Goal: Navigation & Orientation: Go to known website

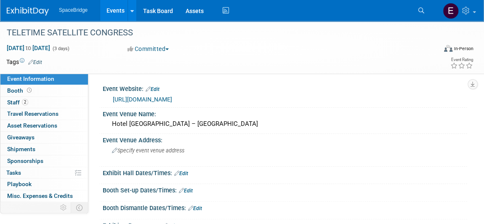
click at [29, 9] on img at bounding box center [28, 11] width 42 height 8
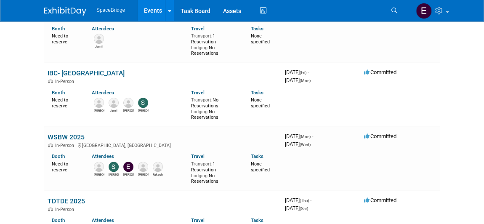
scroll to position [306, 0]
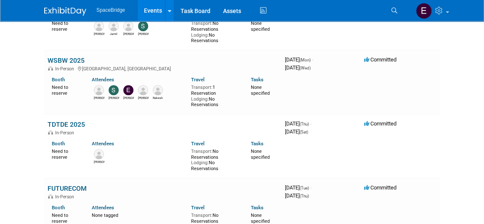
click at [65, 120] on link "TDTDE 2025" at bounding box center [66, 124] width 37 height 8
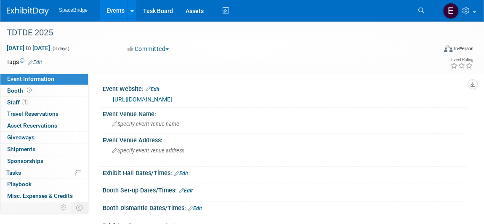
click at [172, 99] on link "https://www.tadte.com.tw/en/index.html" at bounding box center [142, 99] width 59 height 7
